Goal: Task Accomplishment & Management: Use online tool/utility

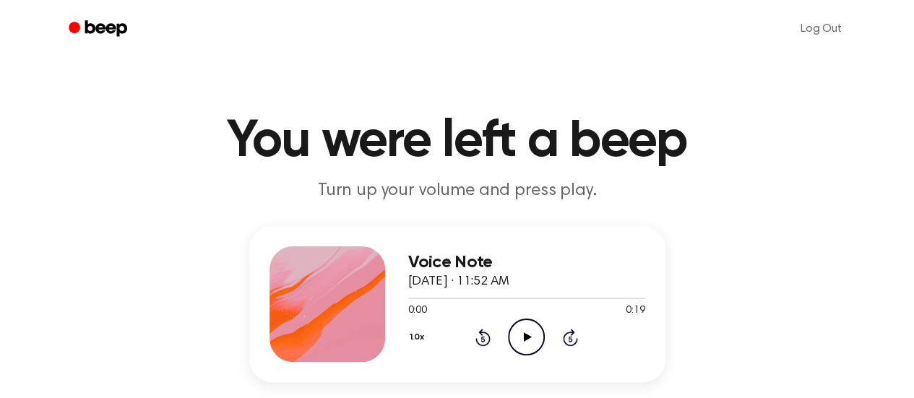
click at [514, 347] on icon "Play Audio" at bounding box center [526, 337] width 37 height 37
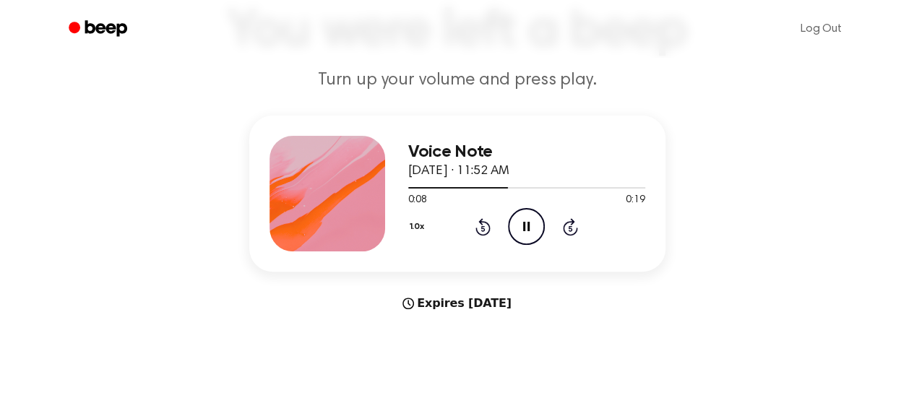
scroll to position [110, 0]
click at [541, 269] on div "Voice Note [DATE] · 11:52 AM 0:19 0:19 Your browser does not support the [objec…" at bounding box center [457, 194] width 416 height 156
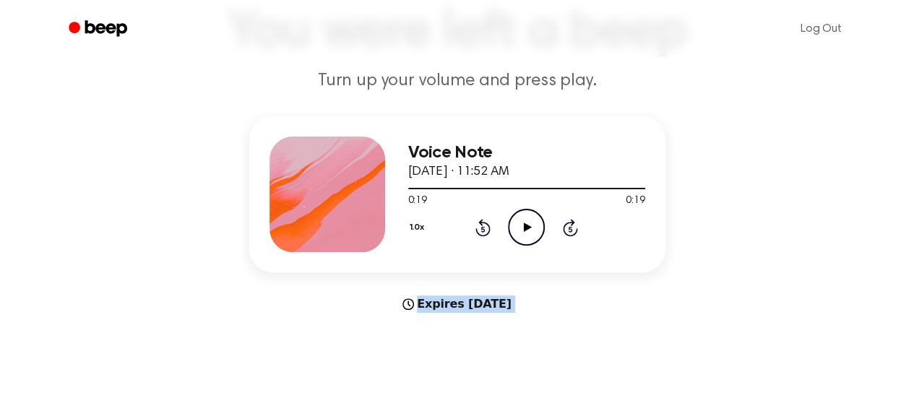
click at [541, 269] on div "Voice Note [DATE] · 11:52 AM 0:19 0:19 Your browser does not support the [objec…" at bounding box center [457, 194] width 416 height 156
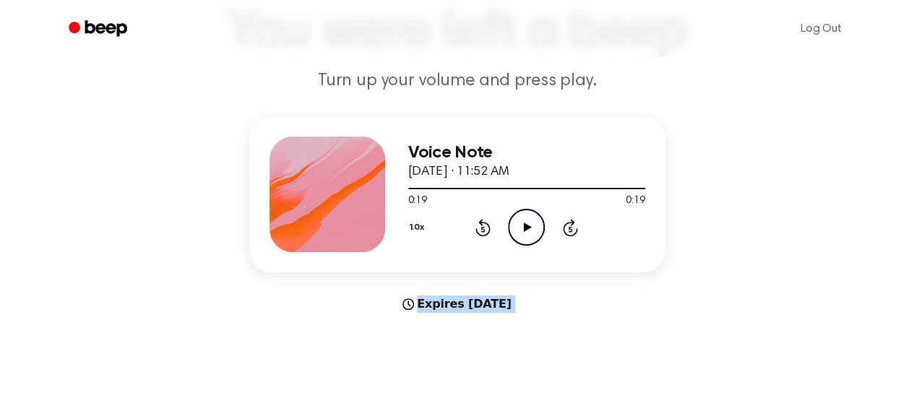
click at [541, 269] on div "Voice Note [DATE] · 11:52 AM 0:19 0:19 Your browser does not support the [objec…" at bounding box center [457, 194] width 416 height 156
click at [533, 222] on icon "Play Audio" at bounding box center [526, 227] width 37 height 37
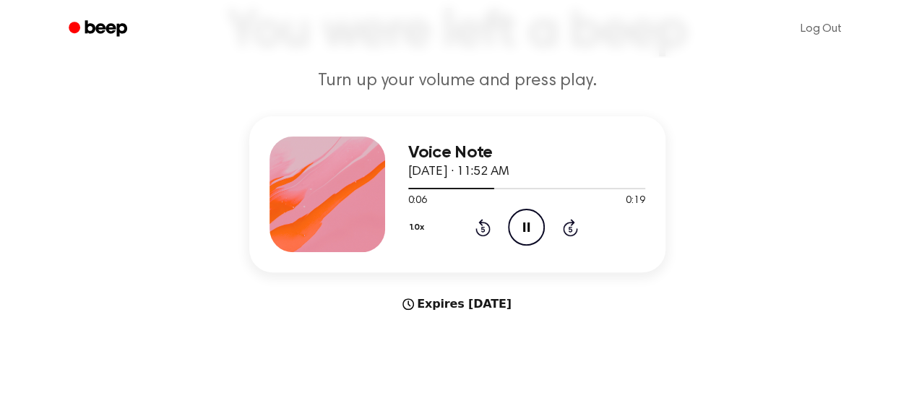
click at [524, 227] on icon at bounding box center [526, 227] width 7 height 9
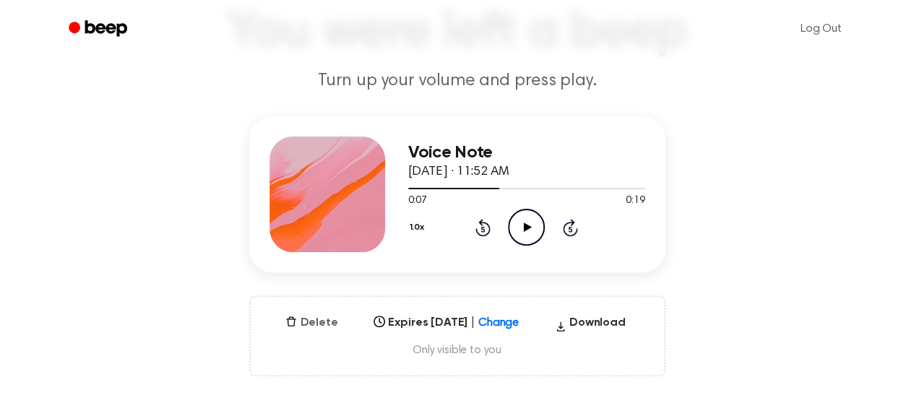
click at [309, 324] on button "Delete" at bounding box center [312, 322] width 64 height 17
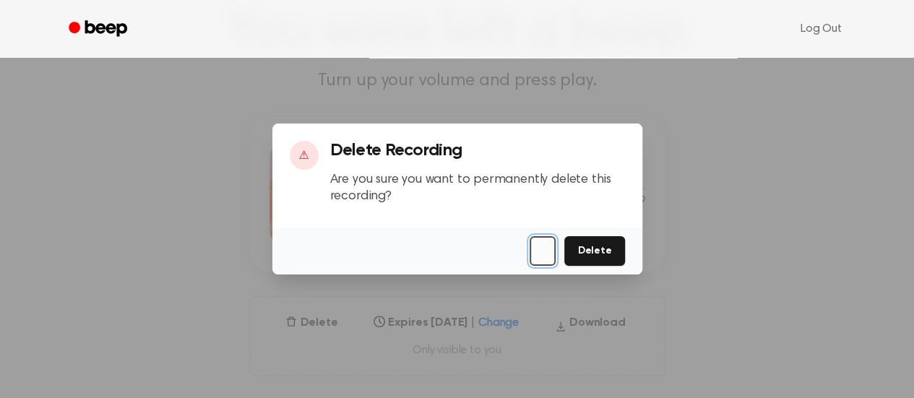
click at [551, 254] on button "button" at bounding box center [543, 251] width 26 height 30
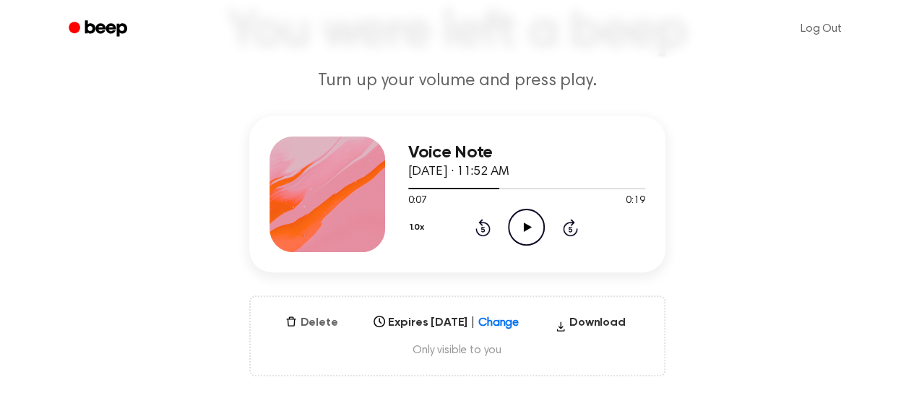
click at [318, 327] on button "Delete" at bounding box center [312, 322] width 64 height 17
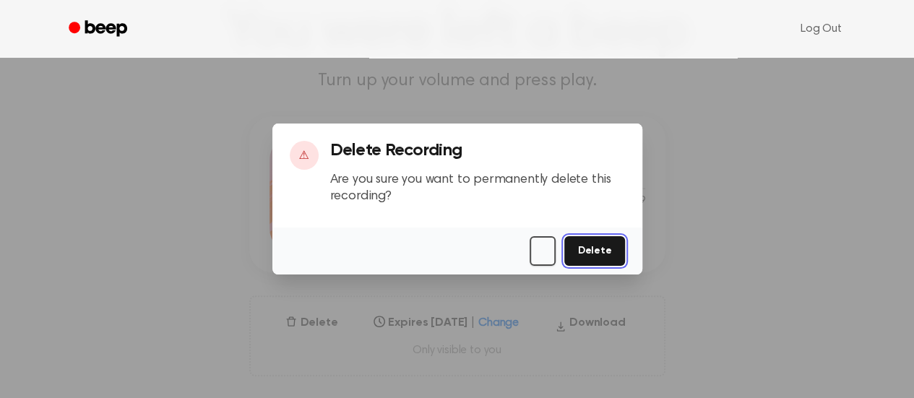
click at [611, 245] on button "Delete" at bounding box center [594, 251] width 60 height 30
